Goal: Information Seeking & Learning: Understand process/instructions

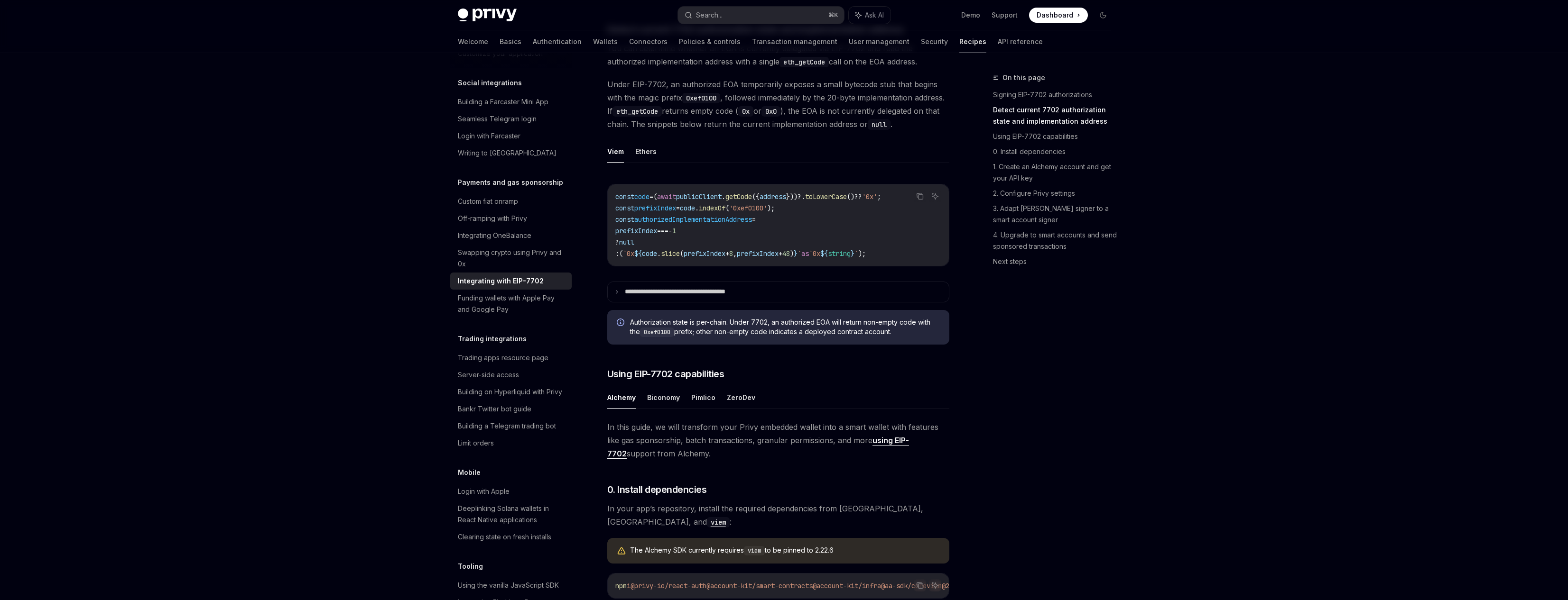
scroll to position [413, 0]
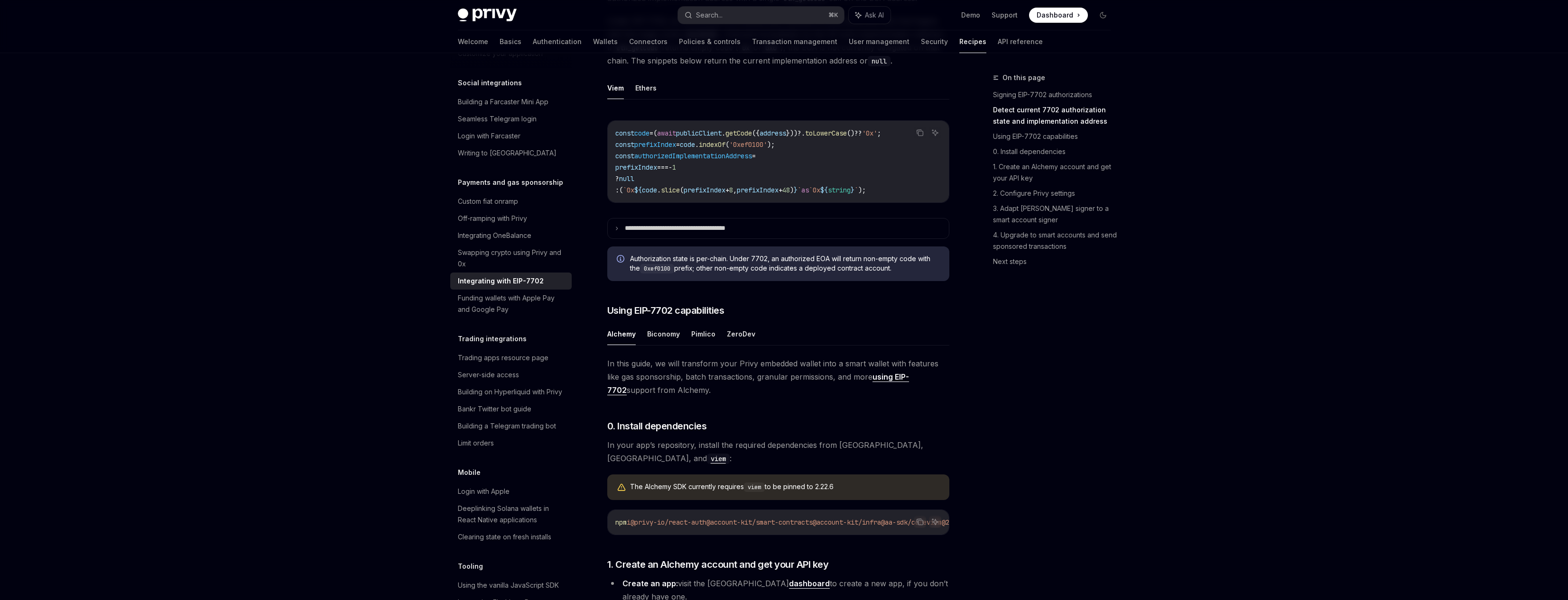
click at [690, 346] on ul "Alchemy Biconomy Pimlico ZeroDev" at bounding box center [779, 334] width 342 height 22
click at [696, 346] on button "Pimlico" at bounding box center [703, 334] width 24 height 22
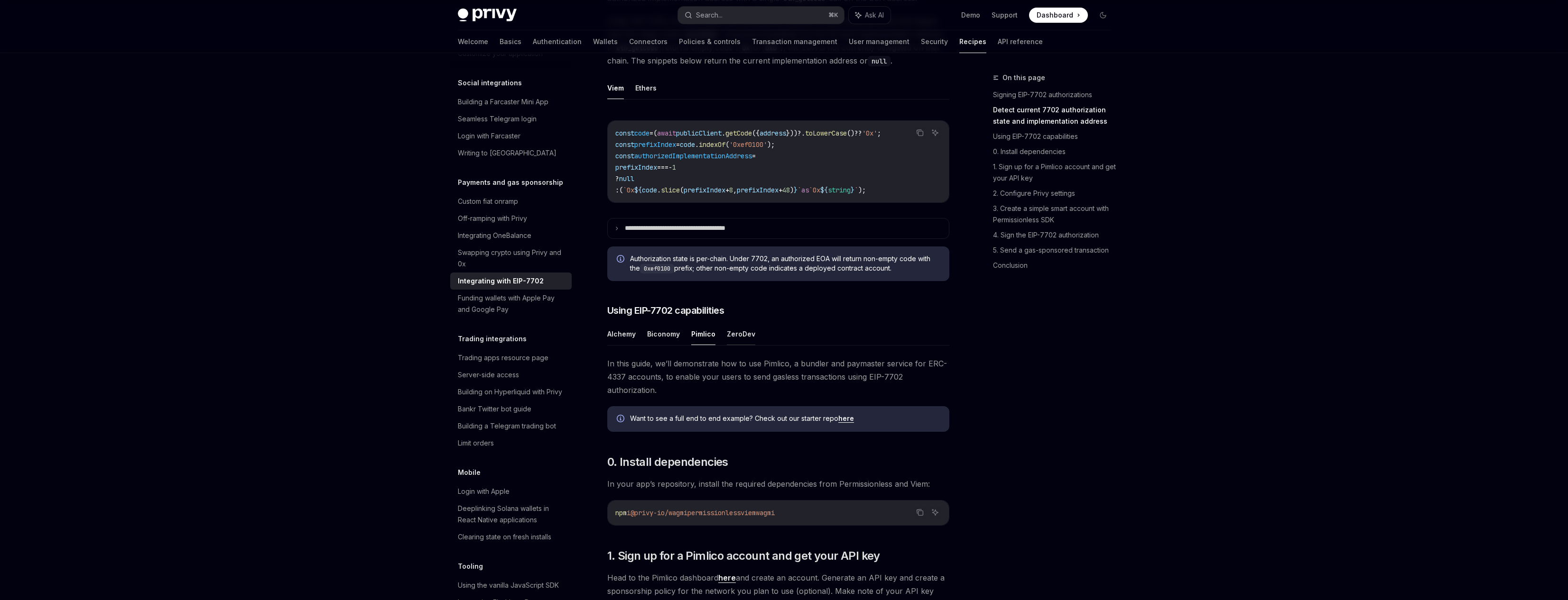
click at [730, 346] on button "ZeroDev" at bounding box center [741, 334] width 29 height 22
type textarea "*"
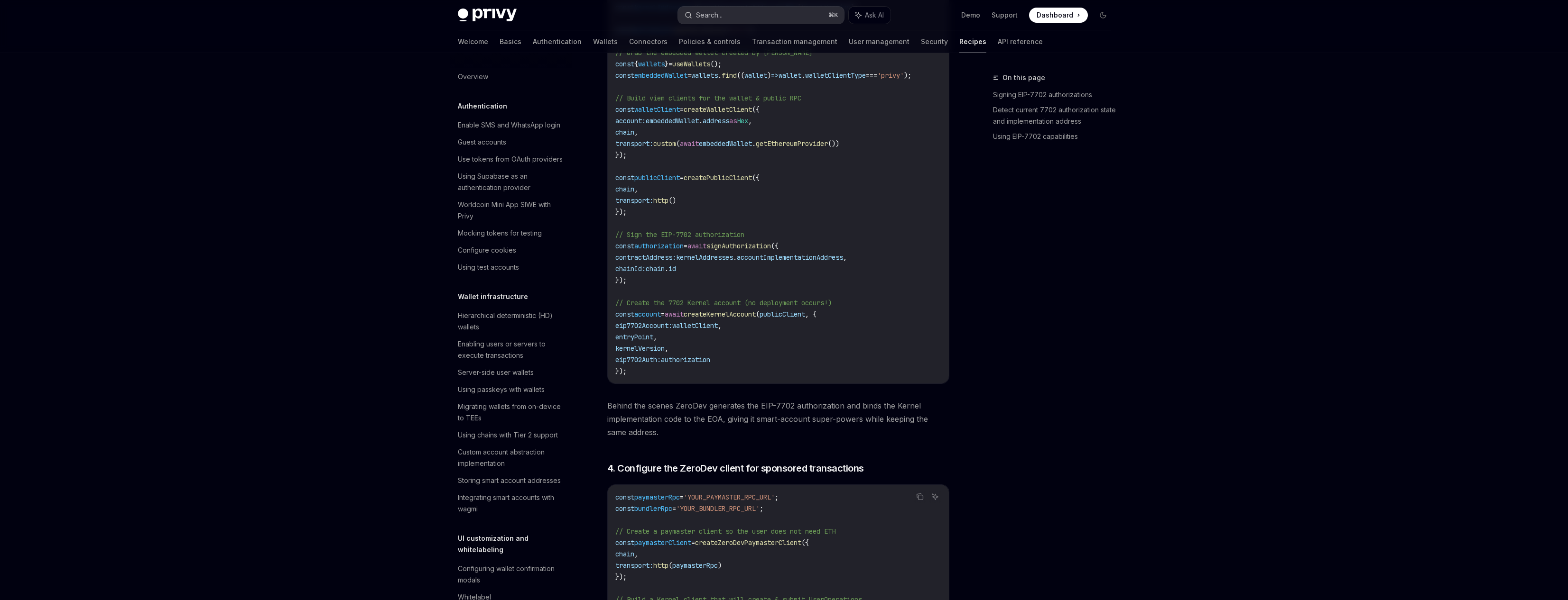
click at [742, 11] on button "Search... ⌘ K" at bounding box center [761, 14] width 166 height 17
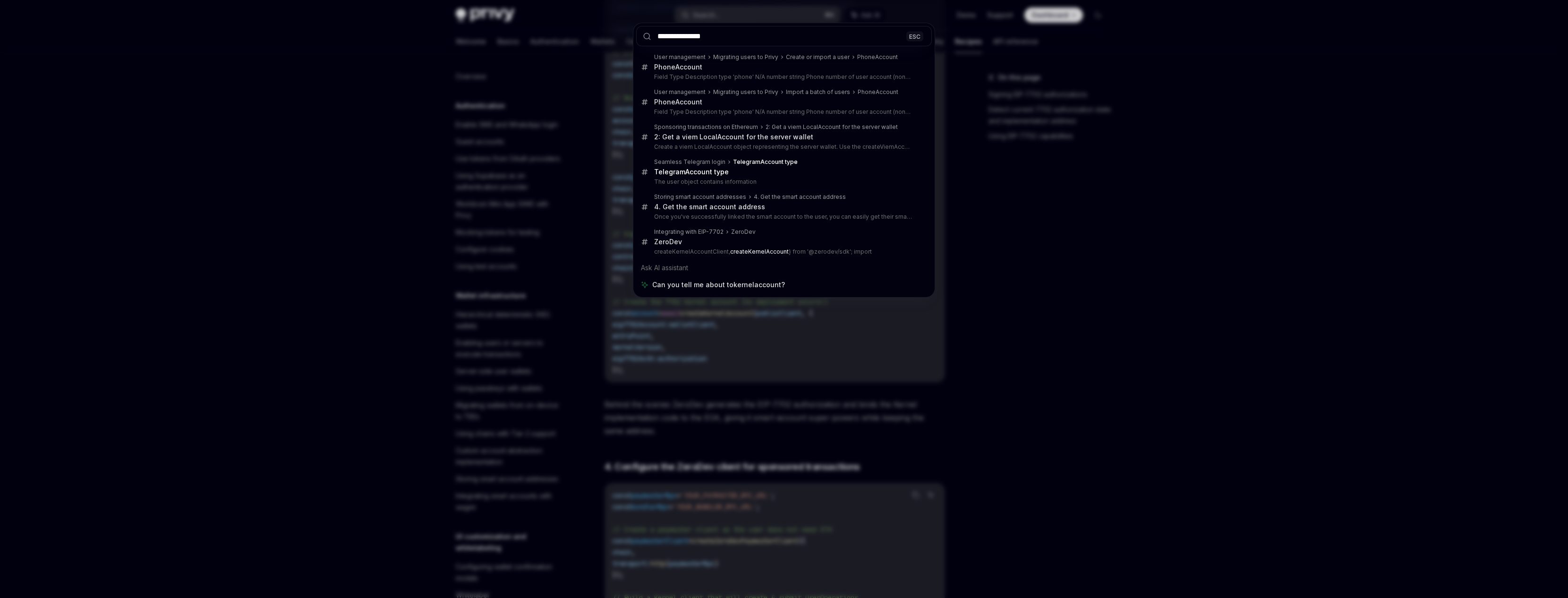
type input "**********"
click at [1012, 451] on div "**********" at bounding box center [784, 299] width 1568 height 598
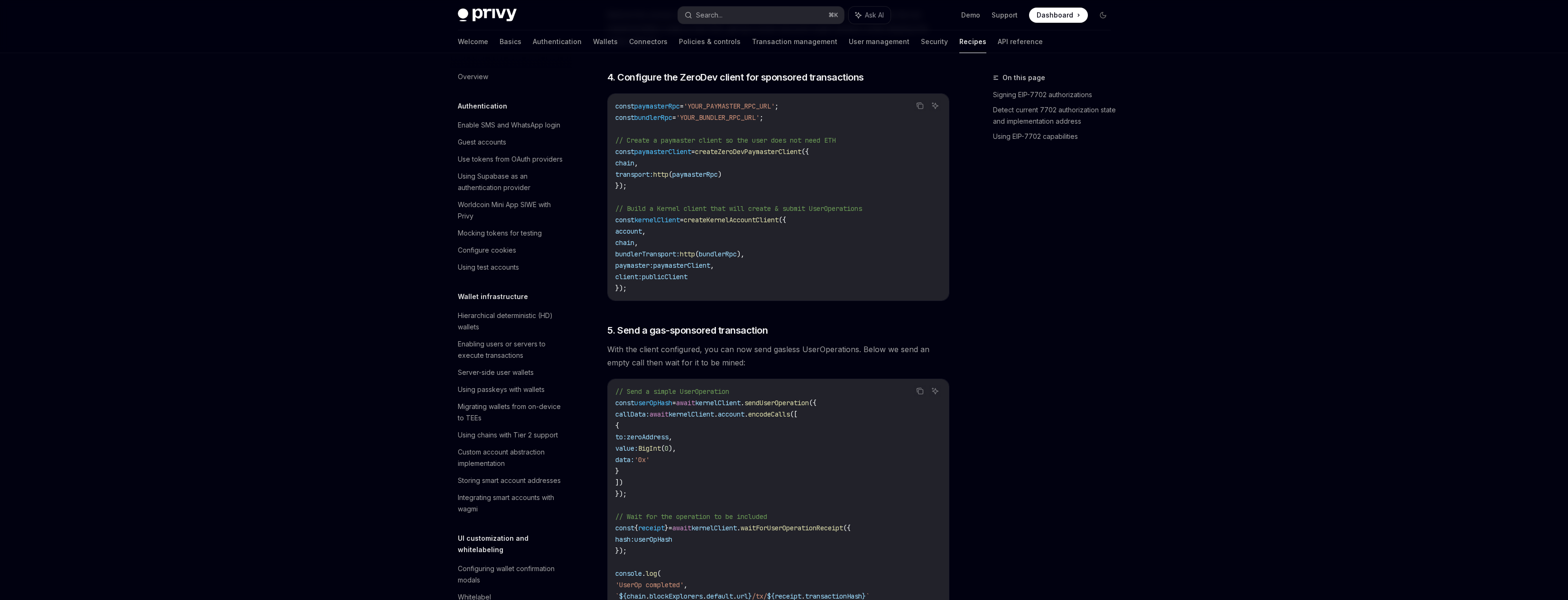
scroll to position [1665, 0]
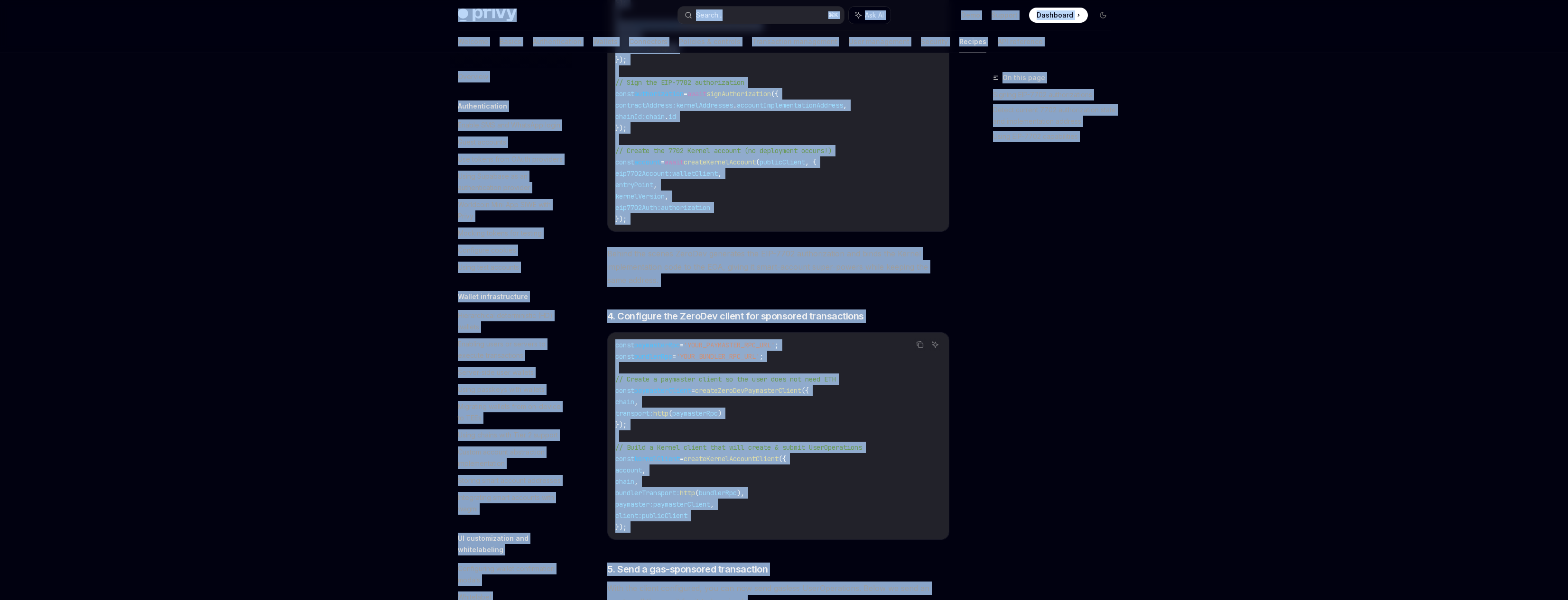
copy div "Lorem Ipsu dolo sita Consec... ⌘ A Eli SE Doei Tempori Utlaboree Doloremag Aliq…"
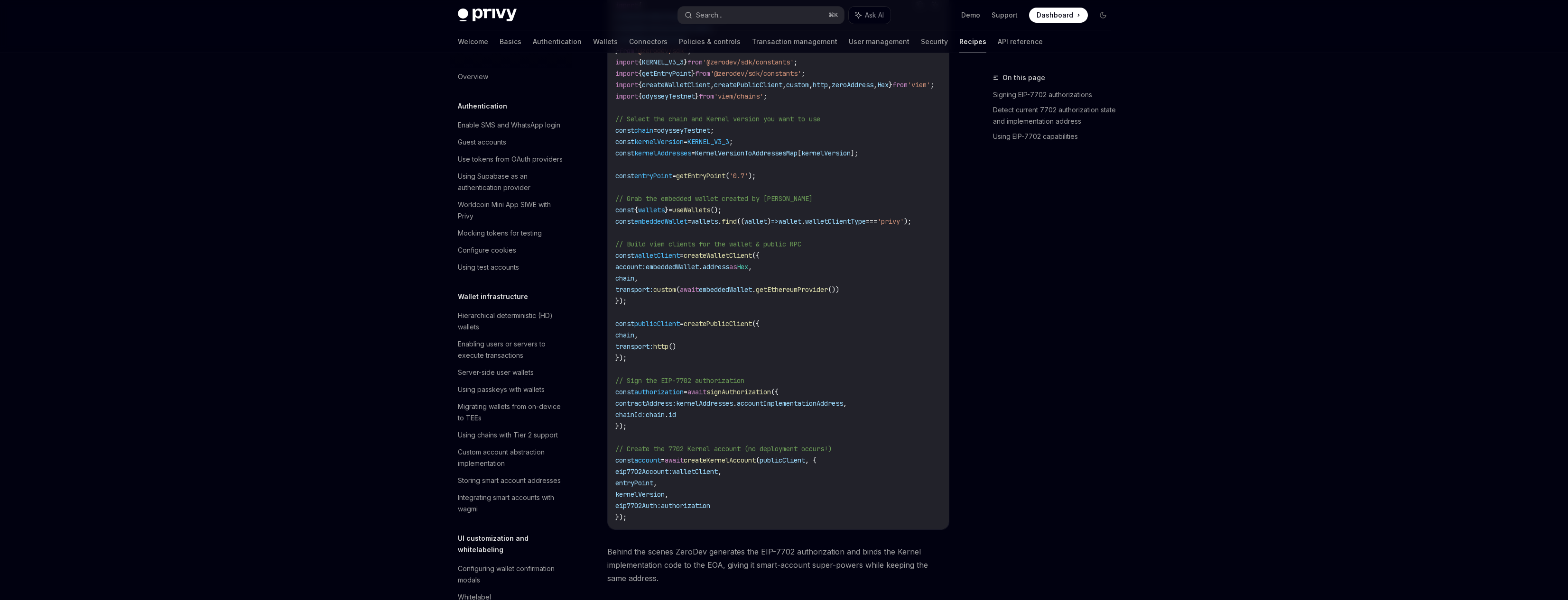
scroll to position [1368, 0]
click at [948, 268] on code "import { createZeroDevPaymasterClient , createKernelAccountClient , createKerne…" at bounding box center [786, 259] width 341 height 524
